Goal: Information Seeking & Learning: Learn about a topic

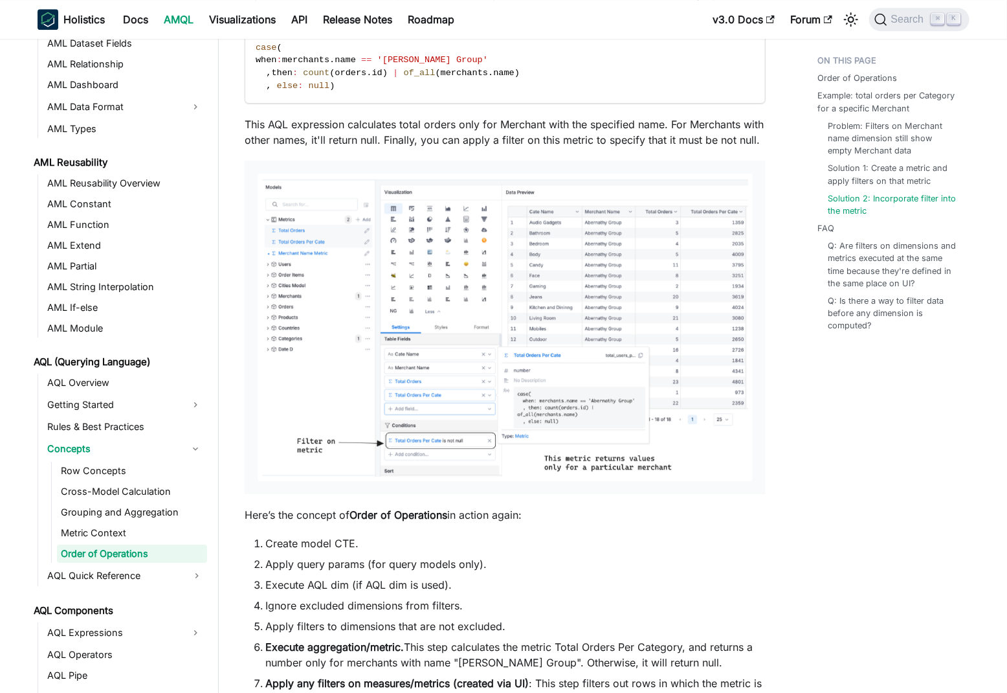
scroll to position [4896, 0]
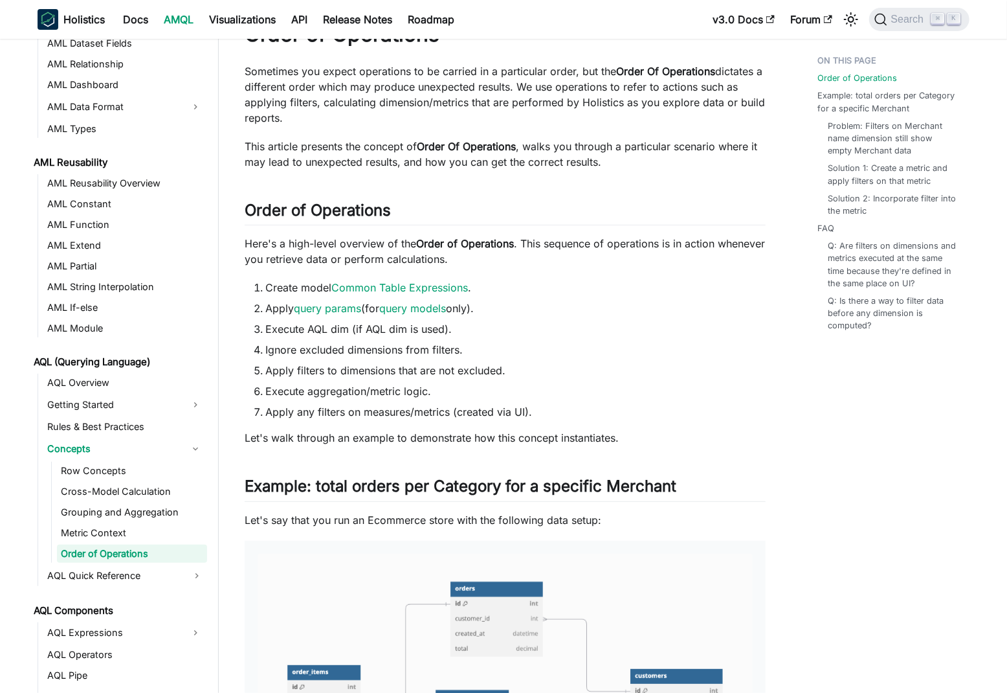
scroll to position [0, 0]
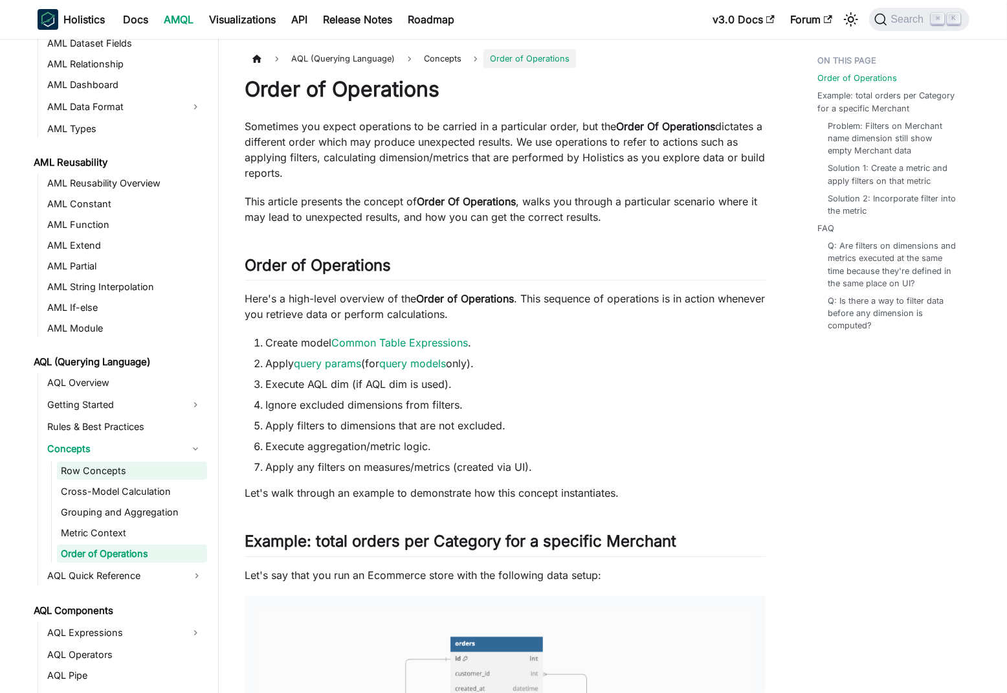
click at [142, 467] on link "Row Concepts" at bounding box center [132, 471] width 150 height 18
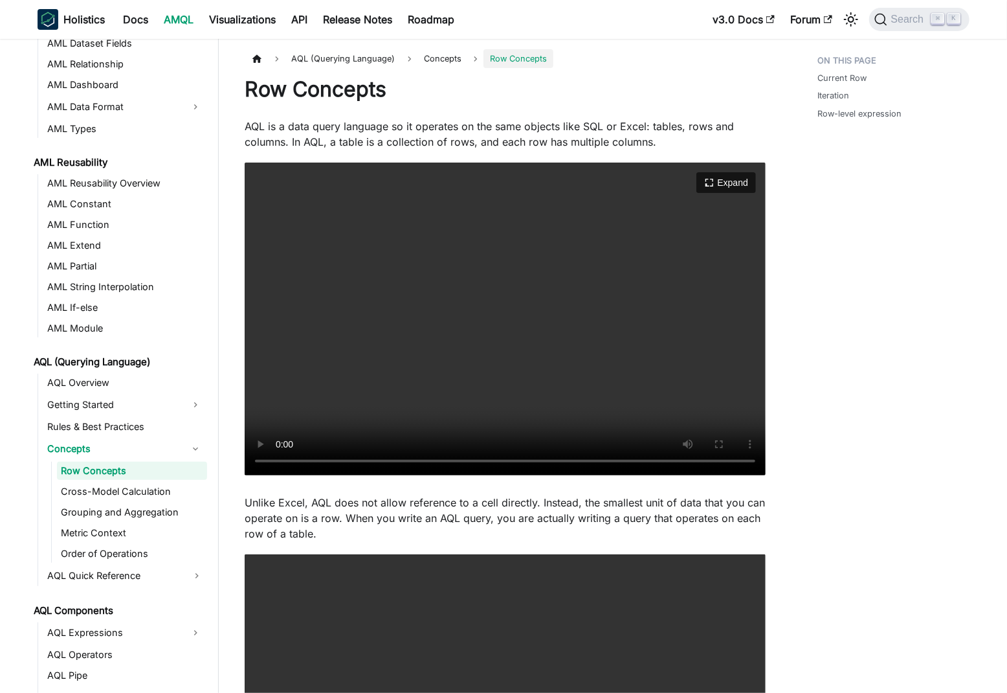
click at [634, 359] on video "Your browser does not support embedding video, but you can download it ." at bounding box center [505, 318] width 521 height 313
click at [287, 127] on p "AQL is a data query language so it operates on the same objects like SQL or Exc…" at bounding box center [505, 133] width 521 height 31
drag, startPoint x: 287, startPoint y: 127, endPoint x: 682, endPoint y: 124, distance: 394.9
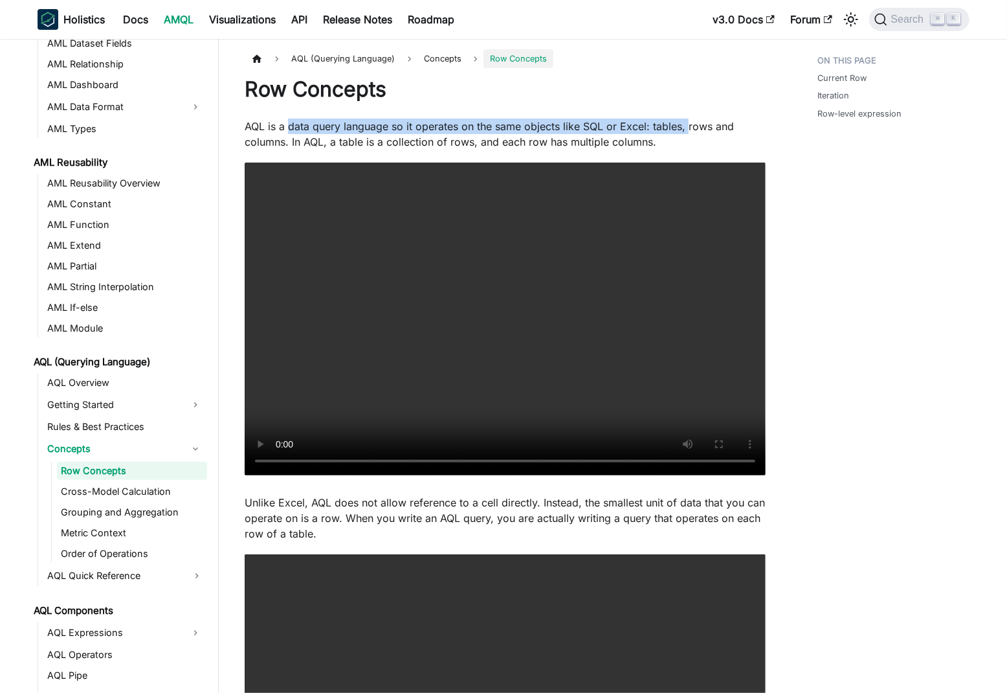
click at [682, 124] on p "AQL is a data query language so it operates on the same objects like SQL or Exc…" at bounding box center [505, 133] width 521 height 31
click at [308, 146] on p "AQL is a data query language so it operates on the same objects like SQL or Exc…" at bounding box center [505, 133] width 521 height 31
drag, startPoint x: 308, startPoint y: 146, endPoint x: 674, endPoint y: 144, distance: 365.7
click at [674, 144] on p "AQL is a data query language so it operates on the same objects like SQL or Exc…" at bounding box center [505, 133] width 521 height 31
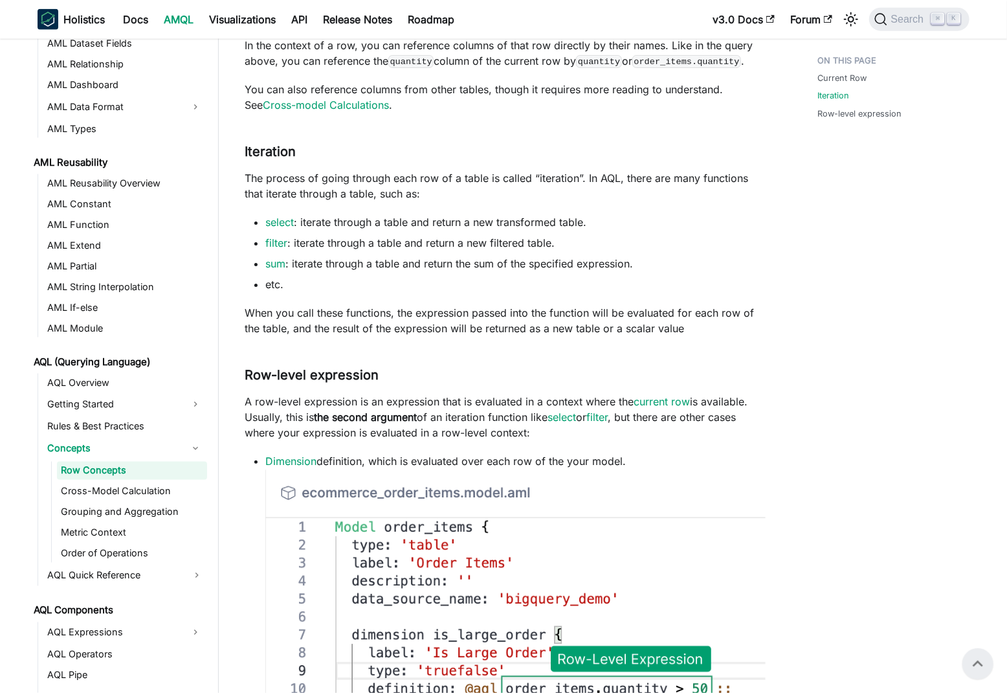
scroll to position [979, 0]
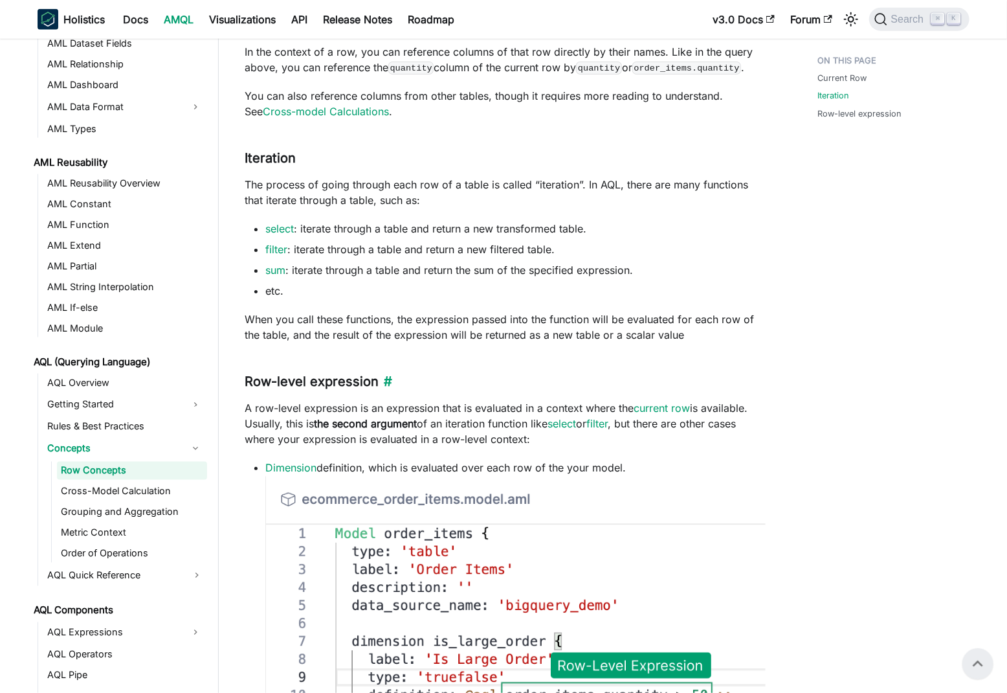
click at [333, 383] on h3 "Row-level expression ​" at bounding box center [505, 382] width 521 height 16
drag, startPoint x: 333, startPoint y: 383, endPoint x: 275, endPoint y: 382, distance: 57.6
click at [275, 383] on h3 "Row-level expression ​" at bounding box center [505, 382] width 521 height 16
click at [246, 405] on p "A row-level expression is an expression that is evaluated in a context where th…" at bounding box center [505, 423] width 521 height 47
drag, startPoint x: 246, startPoint y: 405, endPoint x: 623, endPoint y: 403, distance: 376.7
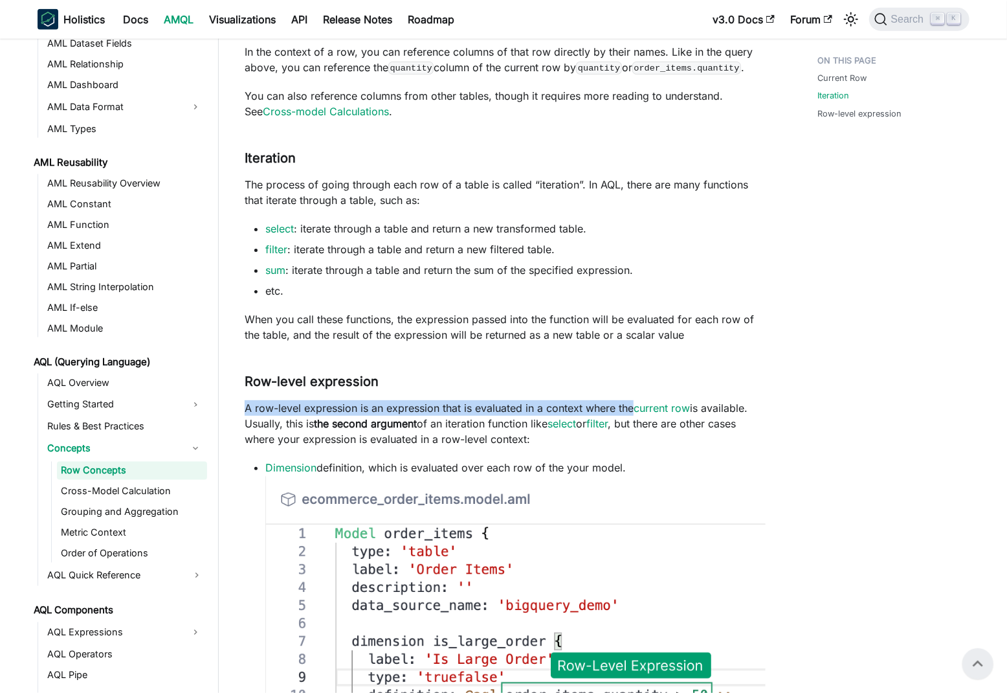
click at [623, 403] on p "A row-level expression is an expression that is evaluated in a context where th…" at bounding box center [505, 423] width 521 height 47
click at [491, 418] on p "A row-level expression is an expression that is evaluated in a context where th…" at bounding box center [505, 423] width 521 height 47
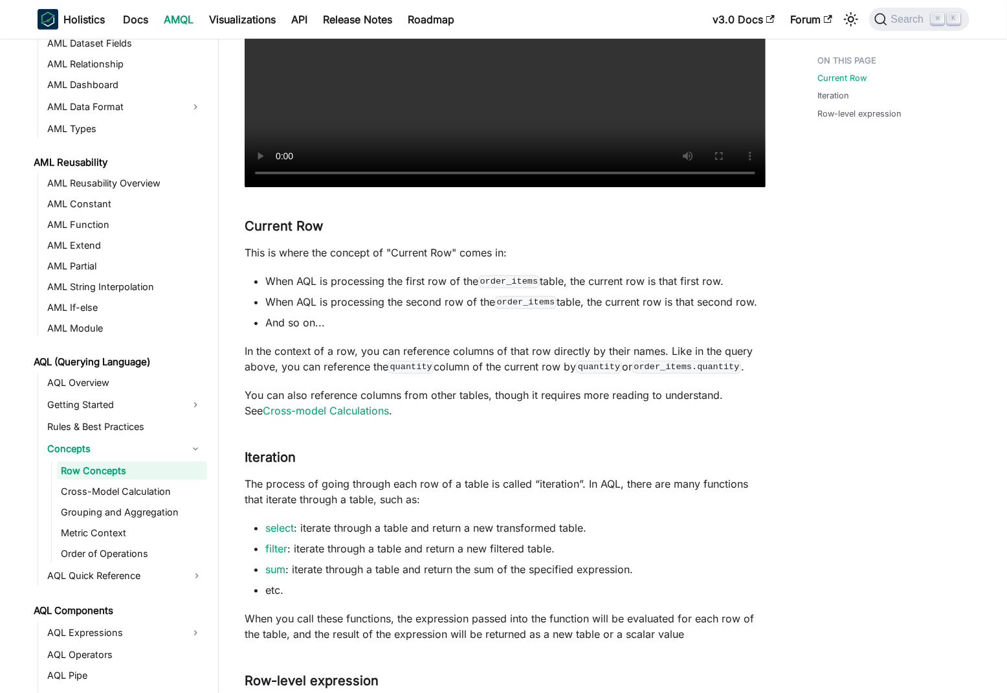
scroll to position [687, 0]
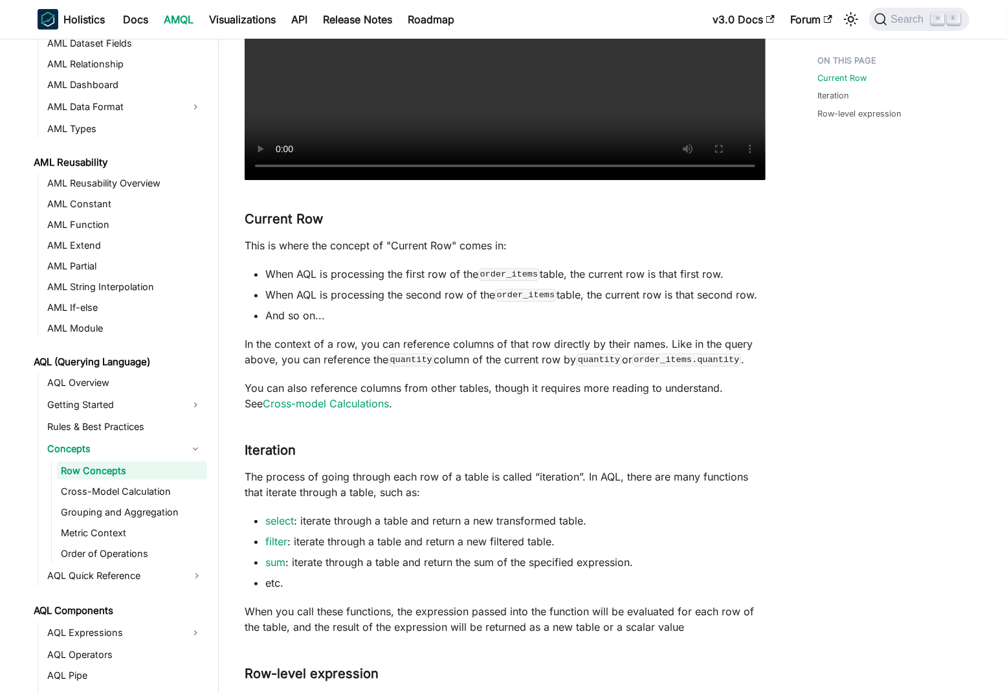
click at [251, 245] on p "This is where the concept of "Current Row" comes in:" at bounding box center [505, 246] width 521 height 16
drag, startPoint x: 251, startPoint y: 245, endPoint x: 492, endPoint y: 246, distance: 241.5
click at [492, 246] on p "This is where the concept of "Current Row" comes in:" at bounding box center [505, 246] width 521 height 16
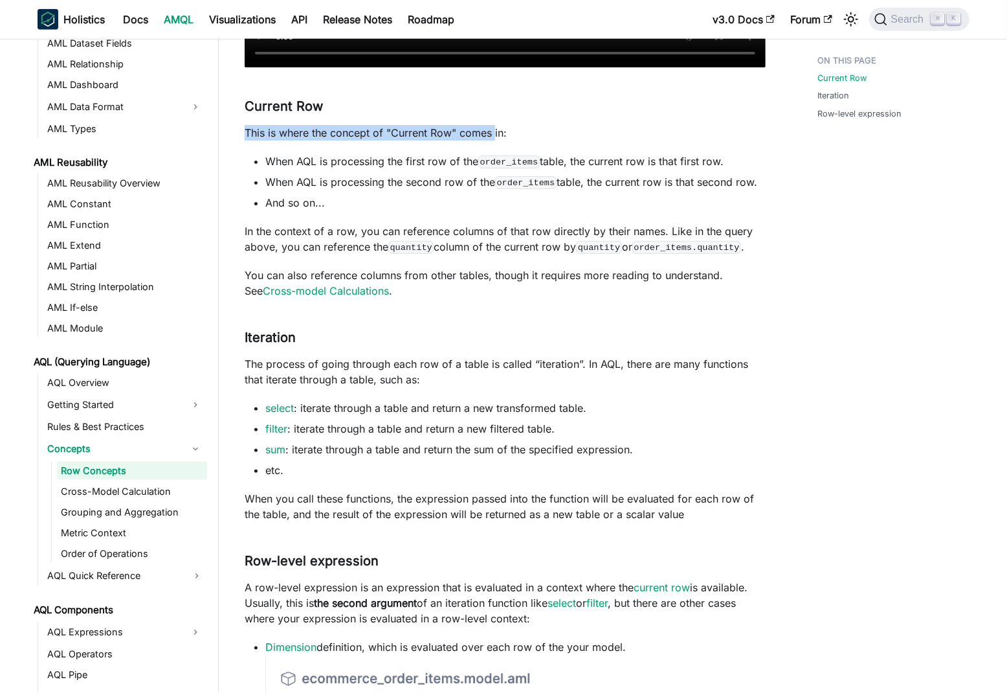
scroll to position [802, 0]
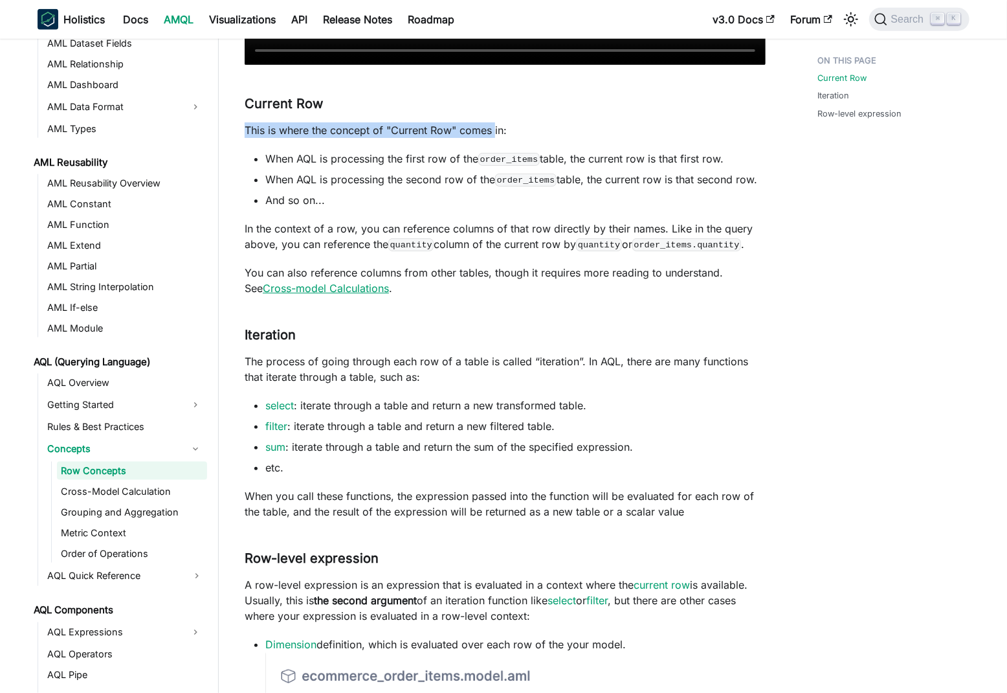
click at [309, 286] on link "Cross-model Calculations" at bounding box center [326, 288] width 126 height 13
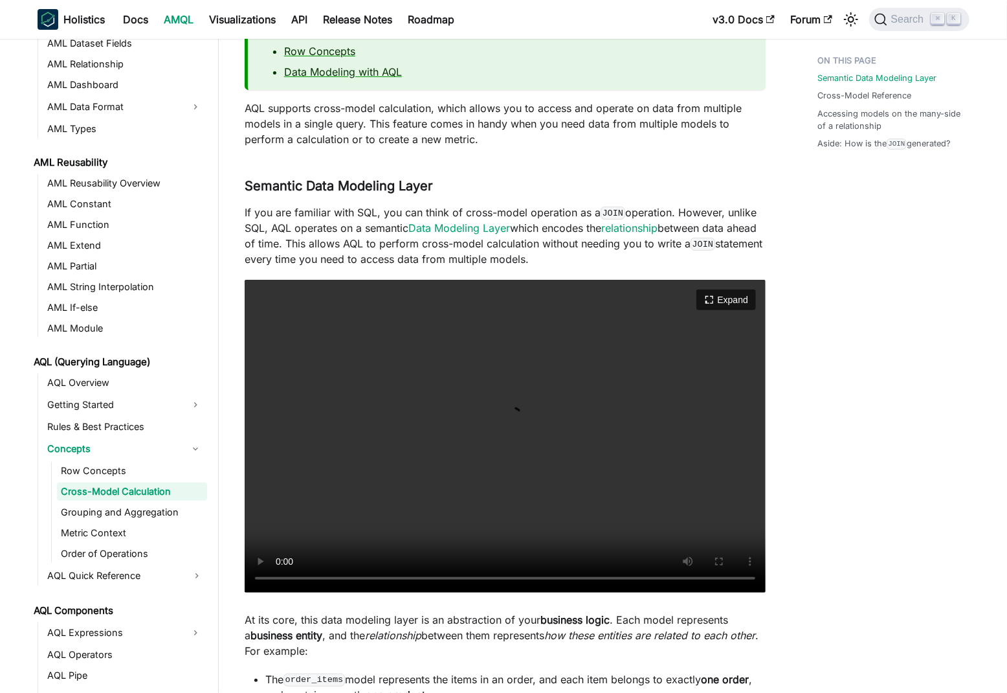
scroll to position [141, 0]
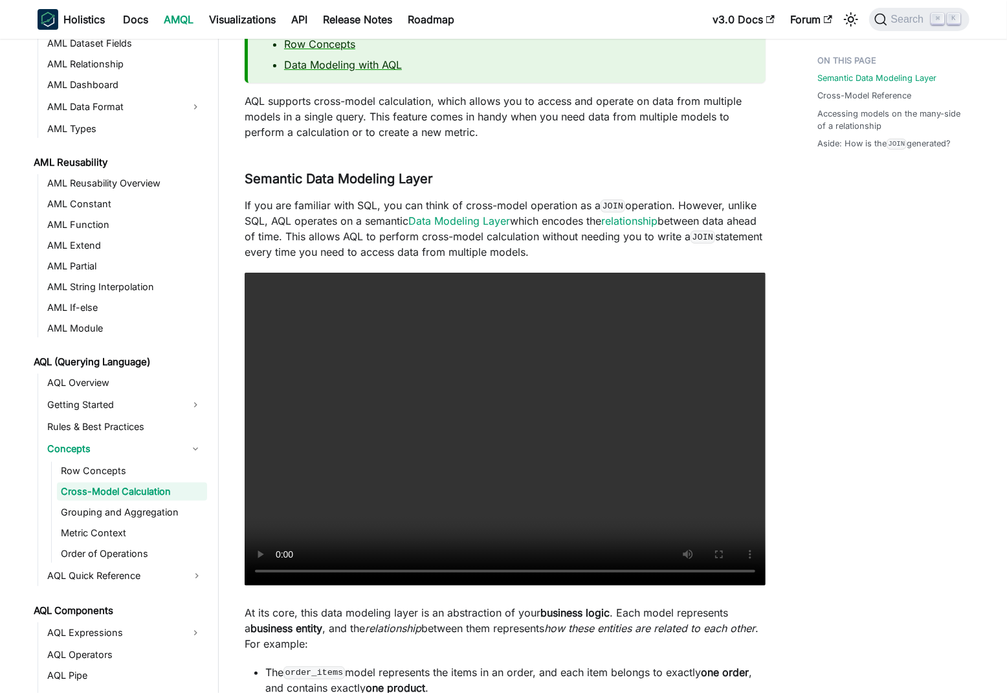
click at [265, 206] on p "If you are familiar with SQL, you can think of cross-model operation as a JOIN …" at bounding box center [505, 228] width 521 height 62
click at [309, 219] on p "If you are familiar with SQL, you can think of cross-model operation as a JOIN …" at bounding box center [505, 228] width 521 height 62
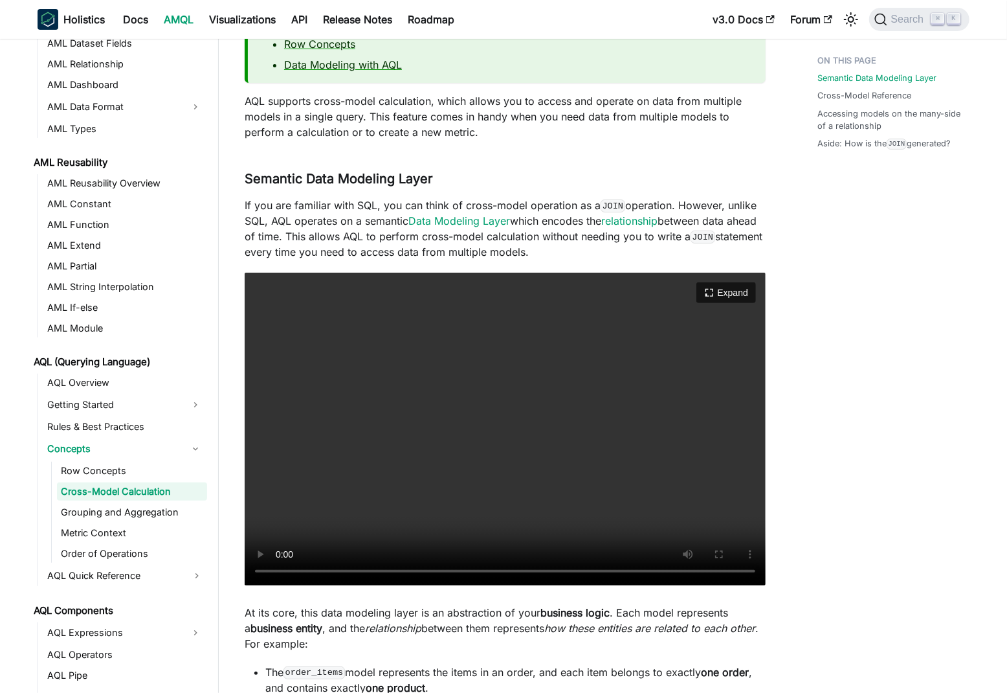
click at [634, 429] on video "Your browser does not support embedding video, but you can download it ." at bounding box center [505, 429] width 521 height 313
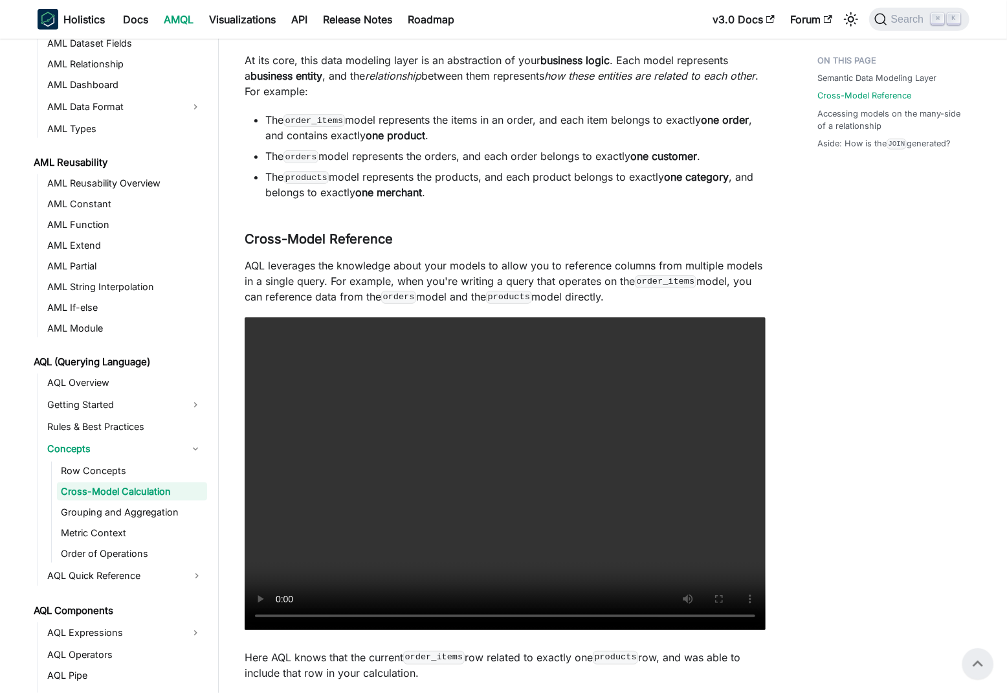
scroll to position [802, 0]
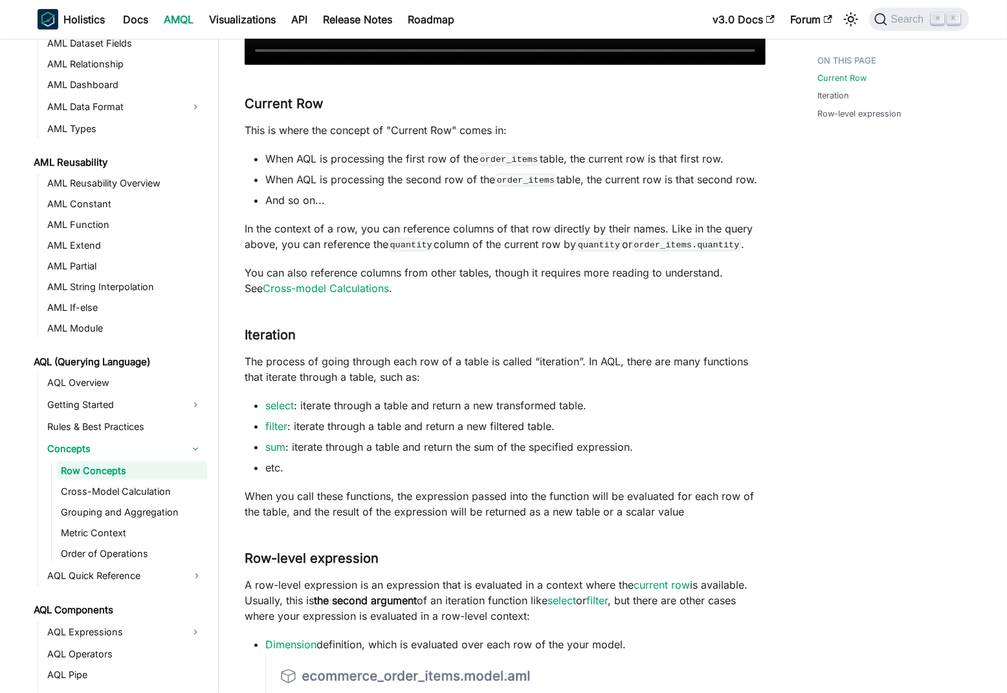
click at [482, 364] on p "The process of going through each row of a table is called “iteration”. In AQL,…" at bounding box center [505, 368] width 521 height 31
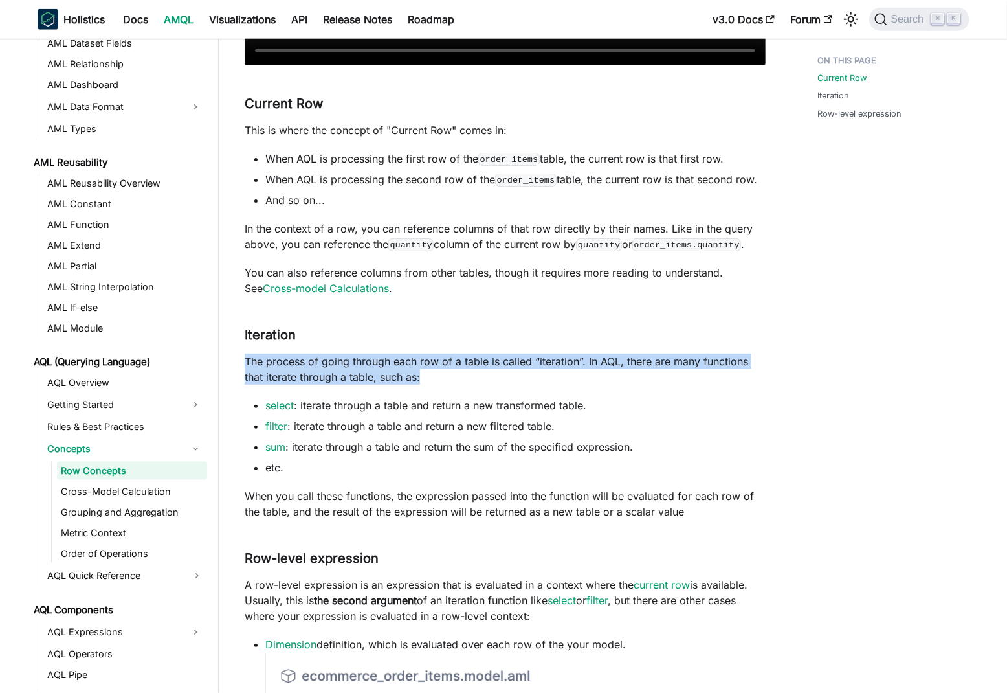
click at [482, 364] on p "The process of going through each row of a table is called “iteration”. In AQL,…" at bounding box center [505, 368] width 521 height 31
click at [540, 364] on p "The process of going through each row of a table is called “iteration”. In AQL,…" at bounding box center [505, 368] width 521 height 31
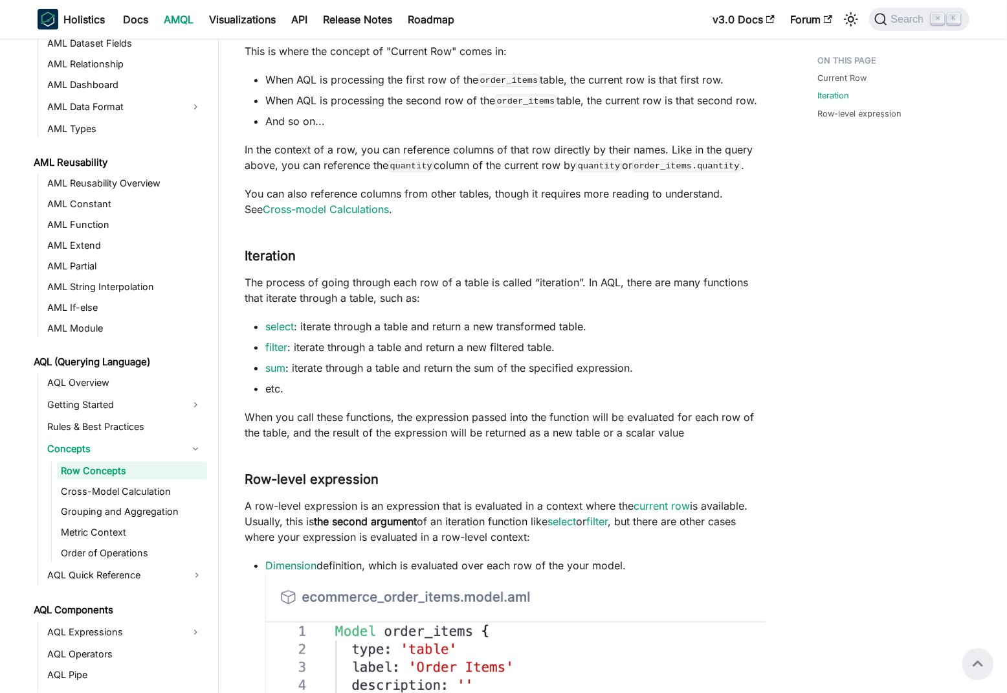
scroll to position [877, 0]
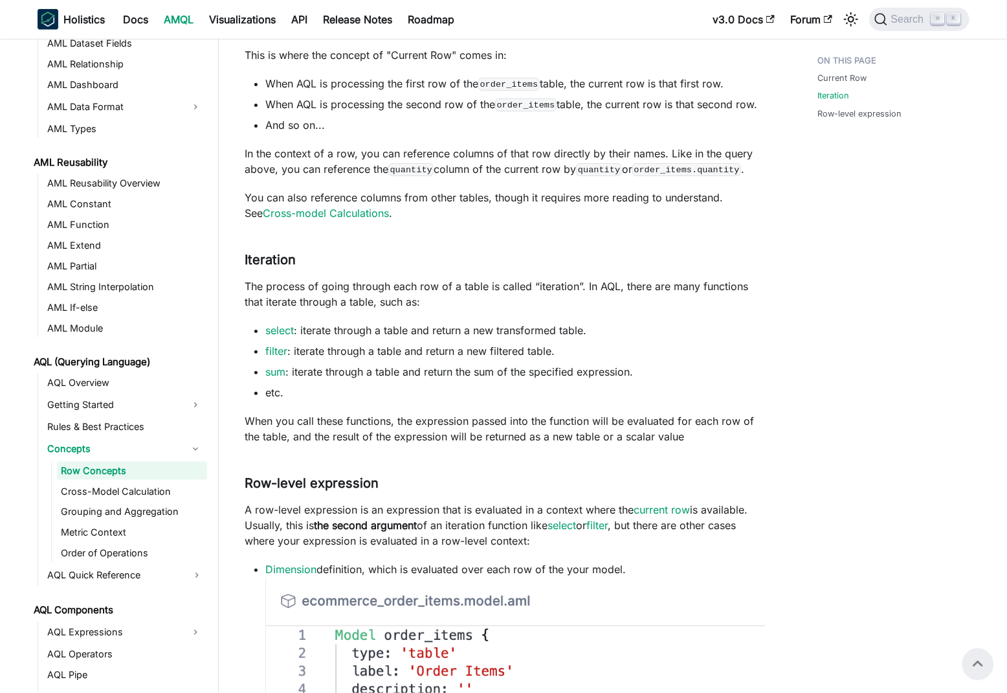
click at [252, 283] on p "The process of going through each row of a table is called “iteration”. In AQL,…" at bounding box center [505, 293] width 521 height 31
drag, startPoint x: 252, startPoint y: 283, endPoint x: 579, endPoint y: 288, distance: 326.9
click at [579, 288] on p "The process of going through each row of a table is called “iteration”. In AQL,…" at bounding box center [505, 293] width 521 height 31
click at [624, 284] on p "The process of going through each row of a table is called “iteration”. In AQL,…" at bounding box center [505, 293] width 521 height 31
click at [440, 292] on p "The process of going through each row of a table is called “iteration”. In AQL,…" at bounding box center [505, 293] width 521 height 31
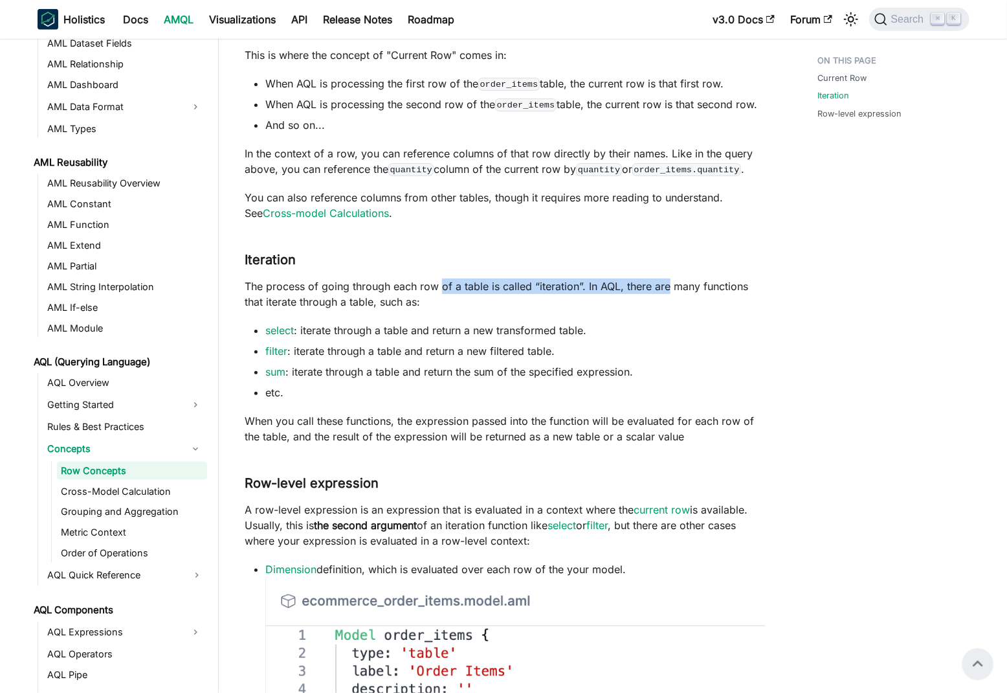
drag, startPoint x: 440, startPoint y: 292, endPoint x: 658, endPoint y: 287, distance: 218.2
click at [658, 287] on p "The process of going through each row of a table is called “iteration”. In AQL,…" at bounding box center [505, 293] width 521 height 31
click at [327, 328] on li "select : iterate through a table and return a new transformed table." at bounding box center [515, 330] width 500 height 16
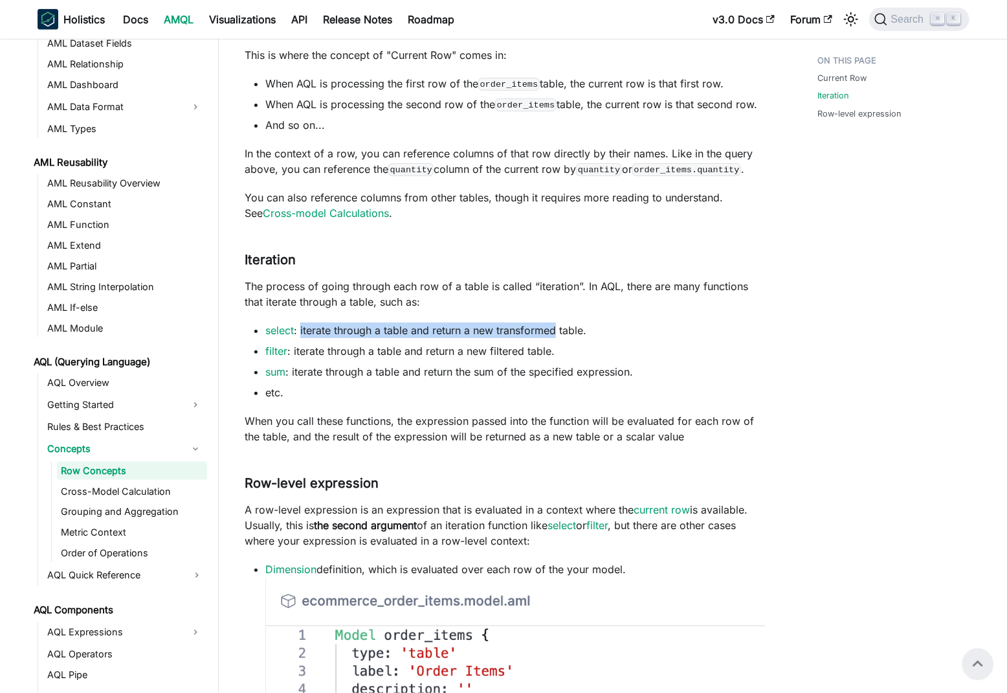
drag, startPoint x: 327, startPoint y: 328, endPoint x: 548, endPoint y: 326, distance: 221.4
click at [548, 326] on li "select : iterate through a table and return a new transformed table." at bounding box center [515, 330] width 500 height 16
click at [755, 333] on li "select : iterate through a table and return a new transformed table." at bounding box center [515, 330] width 500 height 16
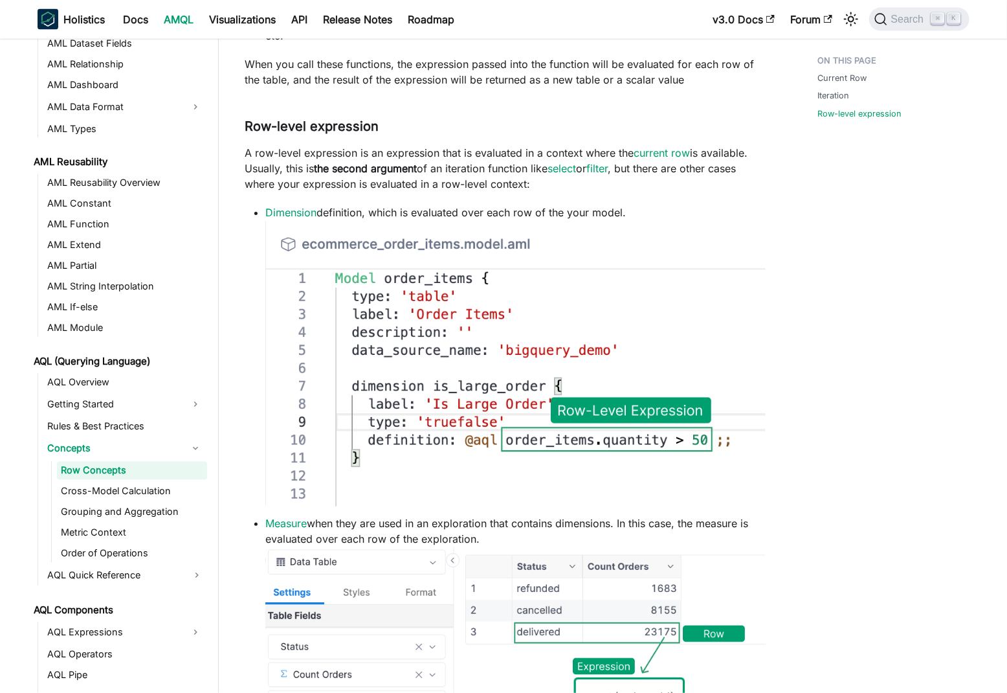
scroll to position [1235, 0]
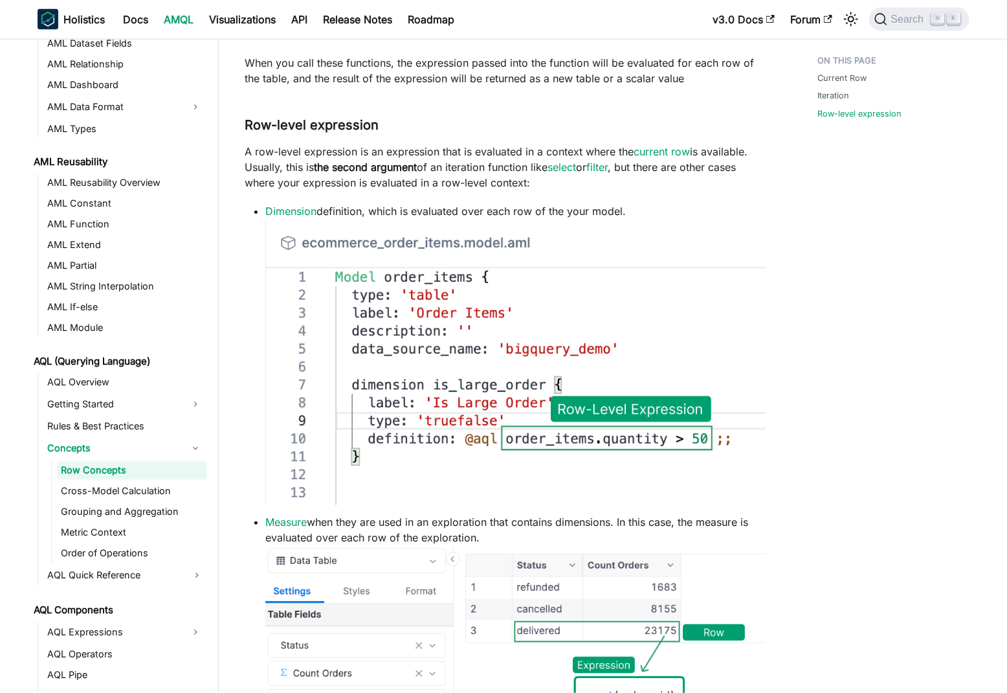
click at [342, 212] on li "Dimension definition, which is evaluated over each row of the your model." at bounding box center [515, 356] width 500 height 306
drag, startPoint x: 342, startPoint y: 212, endPoint x: 601, endPoint y: 208, distance: 259.0
click at [601, 208] on li "Dimension definition, which is evaluated over each row of the your model." at bounding box center [515, 356] width 500 height 306
click at [347, 208] on li "Dimension definition, which is evaluated over each row of the your model." at bounding box center [515, 356] width 500 height 306
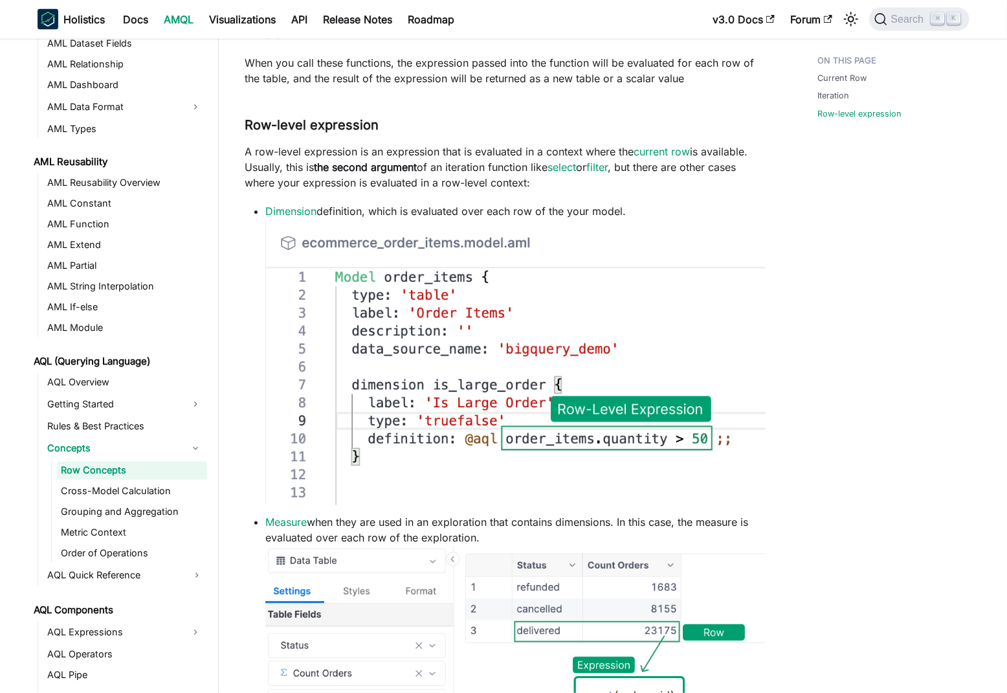
click at [380, 209] on li "Dimension definition, which is evaluated over each row of the your model." at bounding box center [515, 356] width 500 height 306
drag, startPoint x: 380, startPoint y: 209, endPoint x: 592, endPoint y: 214, distance: 211.7
click at [592, 214] on li "Dimension definition, which is evaluated over each row of the your model." at bounding box center [515, 356] width 500 height 306
click at [738, 206] on li "Dimension definition, which is evaluated over each row of the your model." at bounding box center [515, 356] width 500 height 306
click at [616, 214] on li "Dimension definition, which is evaluated over each row of the your model." at bounding box center [515, 356] width 500 height 306
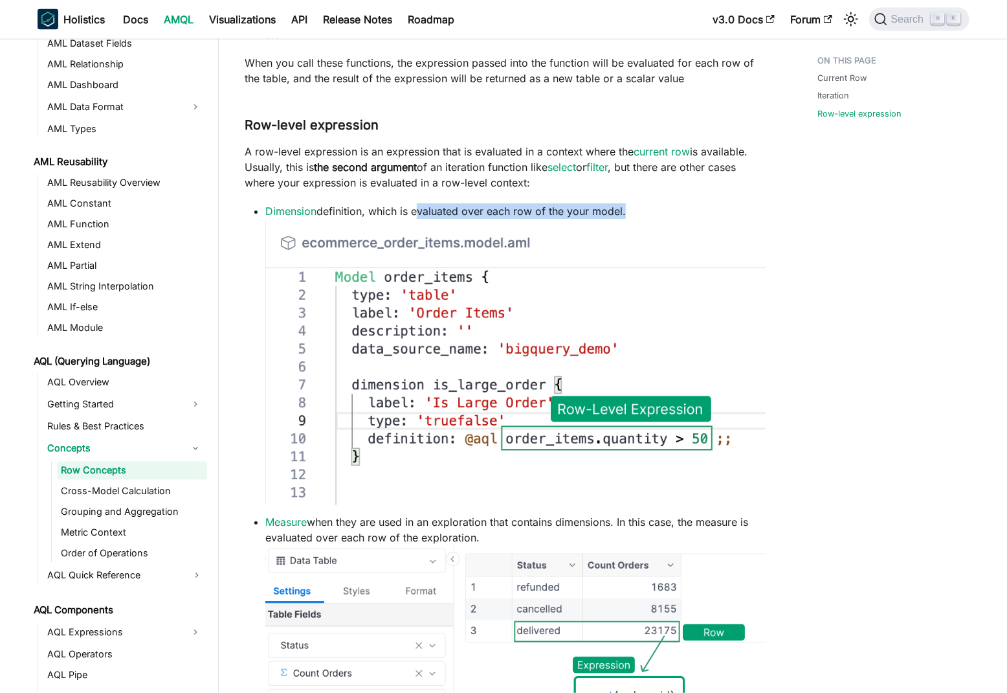
drag, startPoint x: 616, startPoint y: 214, endPoint x: 438, endPoint y: 215, distance: 177.4
click at [438, 216] on li "Dimension definition, which is evaluated over each row of the your model." at bounding box center [515, 356] width 500 height 306
click at [701, 229] on img at bounding box center [515, 362] width 500 height 286
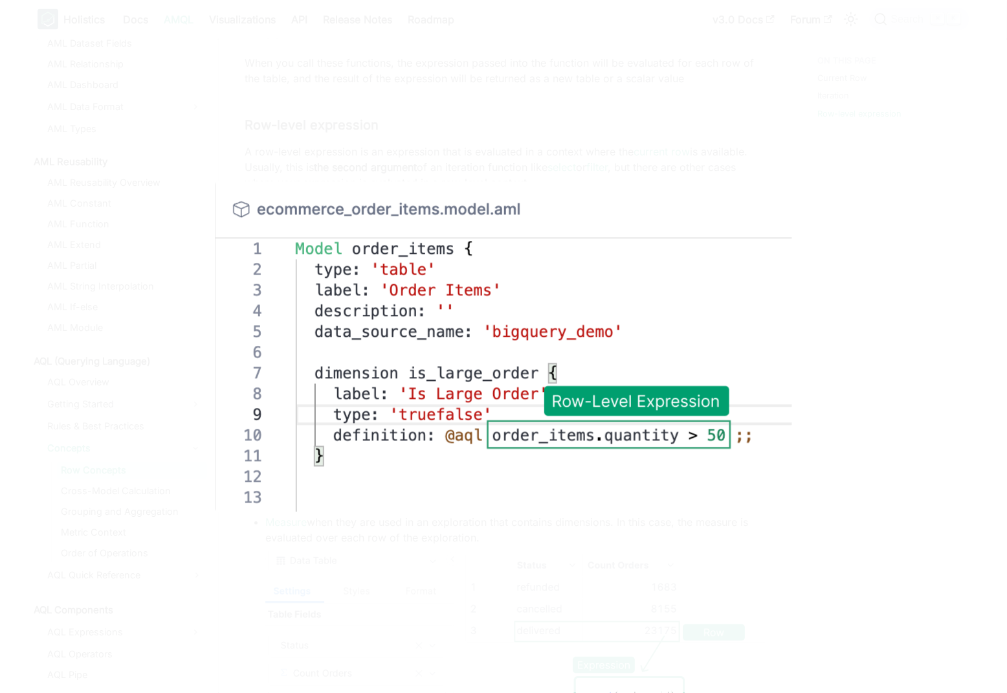
click at [707, 286] on img at bounding box center [503, 347] width 577 height 330
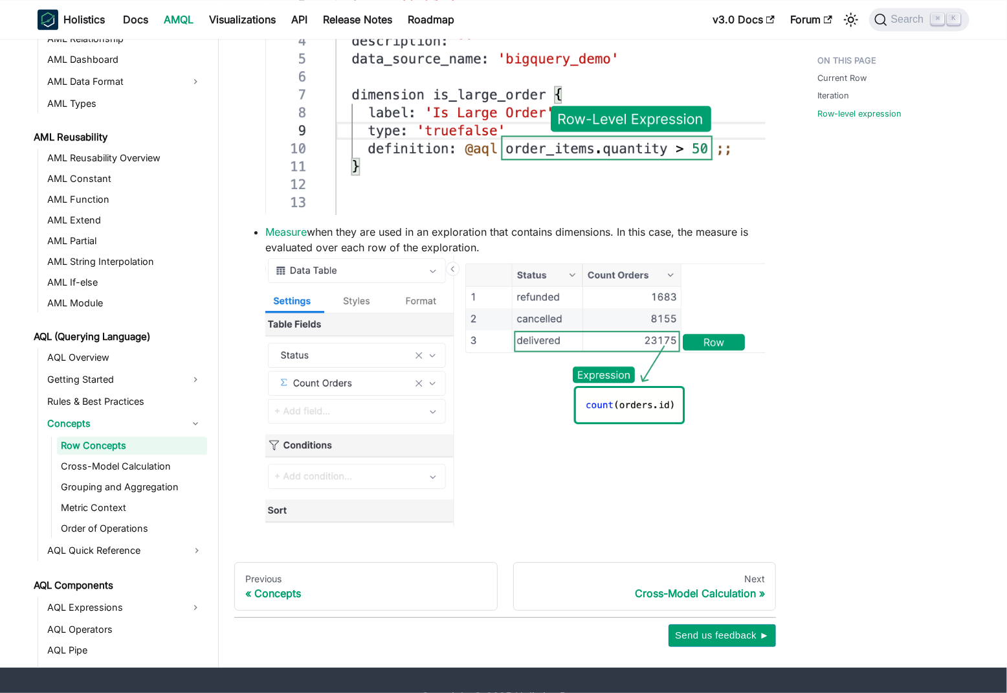
scroll to position [1556, 0]
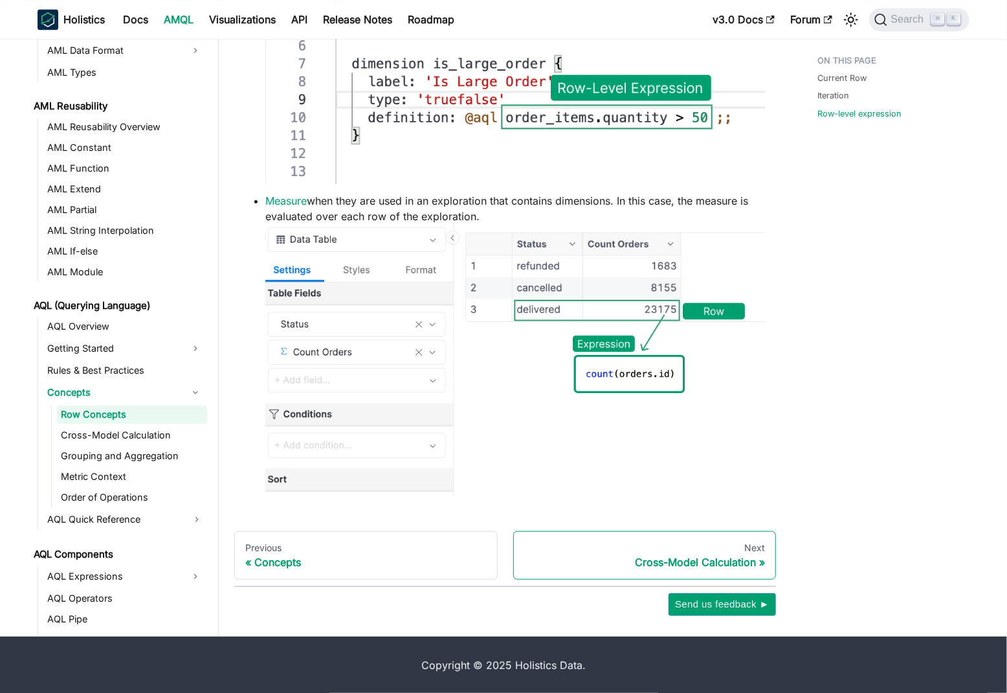
click at [727, 551] on div "Next" at bounding box center [644, 548] width 241 height 12
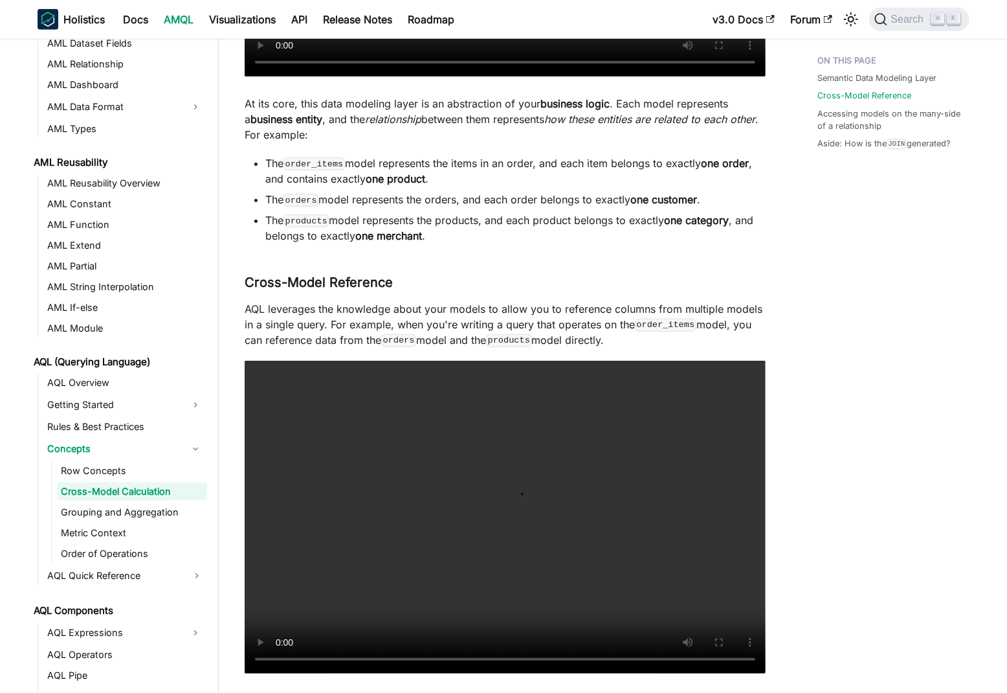
scroll to position [655, 0]
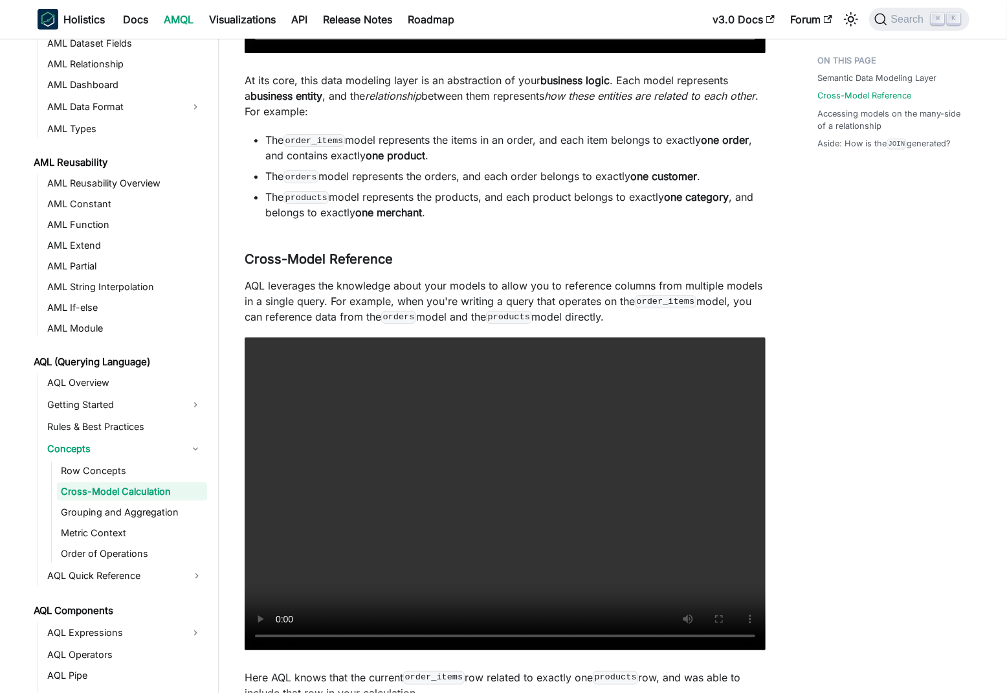
scroll to position [681, 0]
